Goal: Find specific page/section: Find specific page/section

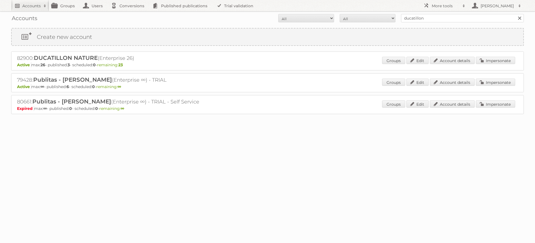
click at [38, 8] on h2 "Accounts" at bounding box center [31, 6] width 18 height 6
type input"] "Dr Kin"
click at [129, 14] on input "Search" at bounding box center [133, 18] width 8 height 8
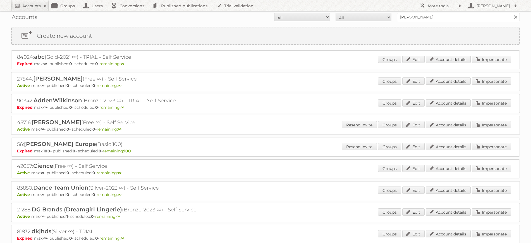
scroll to position [2, 0]
click at [32, 5] on h2 "Accounts" at bounding box center [31, 6] width 18 height 6
type input"] "maxime de sinat onge"
click at [129, 14] on input "Search" at bounding box center [133, 18] width 8 height 8
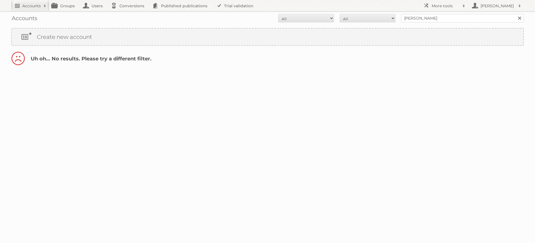
click at [39, 7] on h2 "Accounts" at bounding box center [31, 6] width 18 height 6
type input"] "saint onge"
click at [129, 14] on input "Search" at bounding box center [133, 18] width 8 height 8
click at [42, 5] on span at bounding box center [45, 6] width 8 height 6
paste input"] "drkin.com"
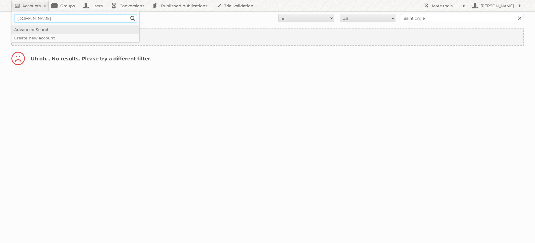
type input"] "[DOMAIN_NAME]"
click at [31, 30] on link "Advanced Search" at bounding box center [75, 29] width 128 height 8
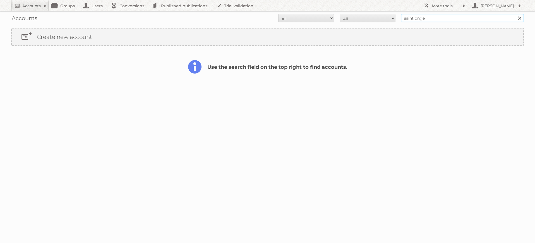
click at [414, 17] on input "saint onge" at bounding box center [462, 18] width 123 height 8
click at [520, 18] on link at bounding box center [520, 18] width 8 height 8
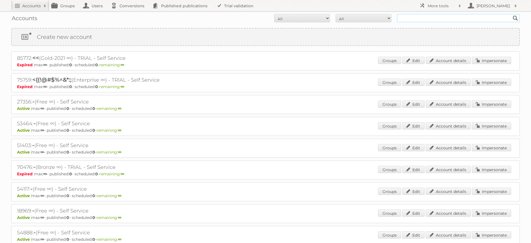
click at [409, 20] on input "text" at bounding box center [458, 18] width 123 height 8
paste input "[DOMAIN_NAME]"
type input "[DOMAIN_NAME]"
click at [511, 14] on input "Search" at bounding box center [515, 18] width 8 height 8
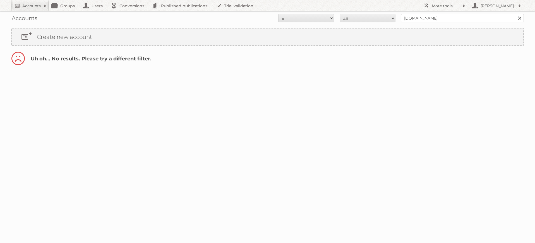
click at [519, 18] on link at bounding box center [520, 18] width 8 height 8
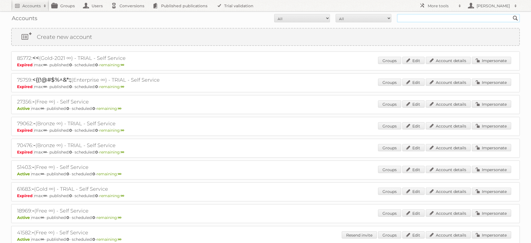
click at [431, 15] on input "text" at bounding box center [458, 18] width 123 height 8
type input "saint"
click at [511, 14] on input "Search" at bounding box center [515, 18] width 8 height 8
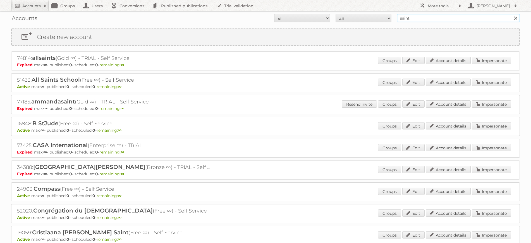
drag, startPoint x: 427, startPoint y: 16, endPoint x: 390, endPoint y: 13, distance: 37.3
click at [390, 13] on div "Accounts All Active Expired Pending All Paid Trials Self service saint Search" at bounding box center [265, 18] width 509 height 14
type input "mso"
click at [511, 14] on input "Search" at bounding box center [515, 18] width 8 height 8
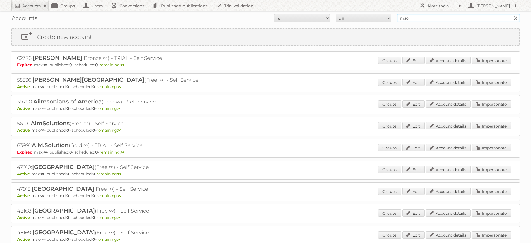
drag, startPoint x: 413, startPoint y: 17, endPoint x: 369, endPoint y: 9, distance: 44.4
click at [369, 9] on body "Accounts Search Advanced Search Create new account Groups Users Conversions Pub…" at bounding box center [265, 121] width 531 height 243
type input "drkin"
click at [511, 14] on input "Search" at bounding box center [515, 18] width 8 height 8
